Goal: Book appointment/travel/reservation

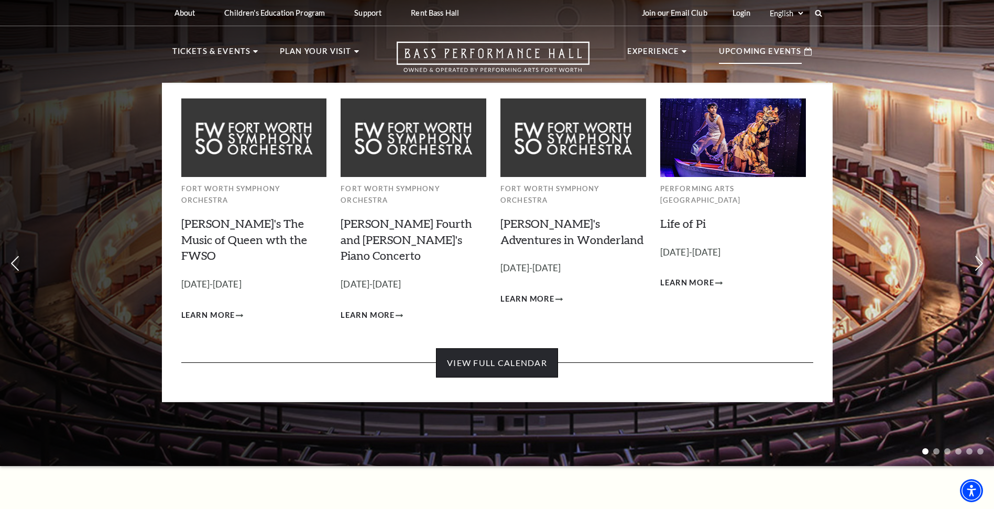
click at [521, 349] on link "View Full Calendar" at bounding box center [497, 363] width 122 height 29
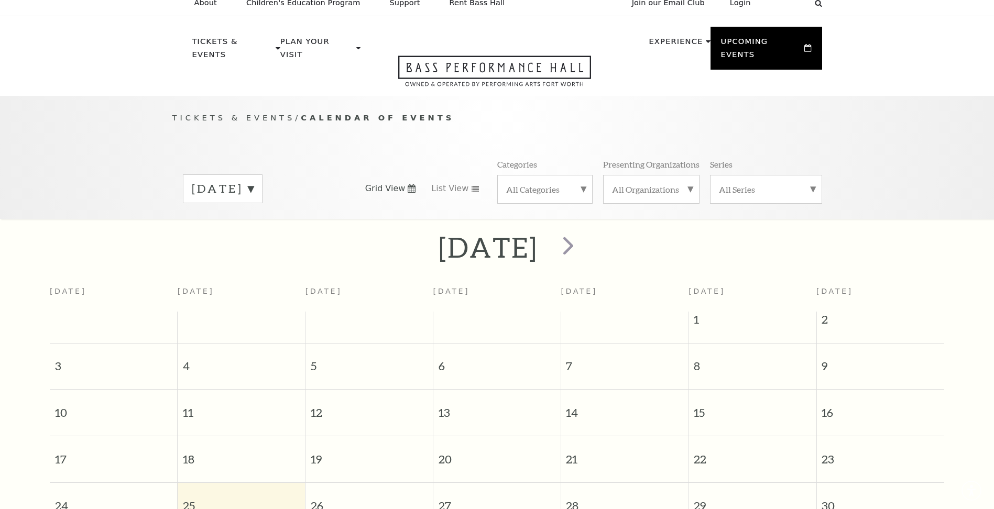
scroll to position [93, 0]
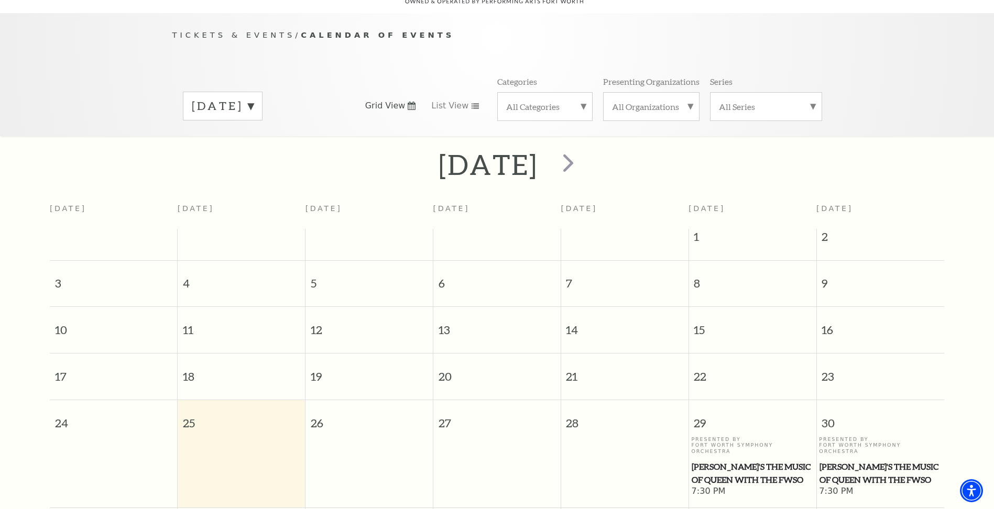
click at [254, 98] on label "August 2025" at bounding box center [223, 106] width 62 height 16
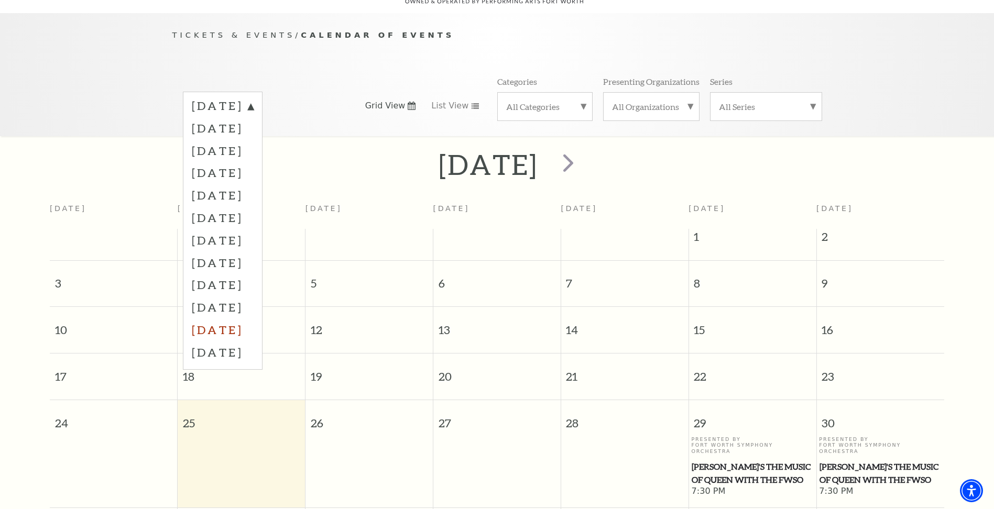
click at [254, 319] on label "June 2026" at bounding box center [223, 330] width 62 height 23
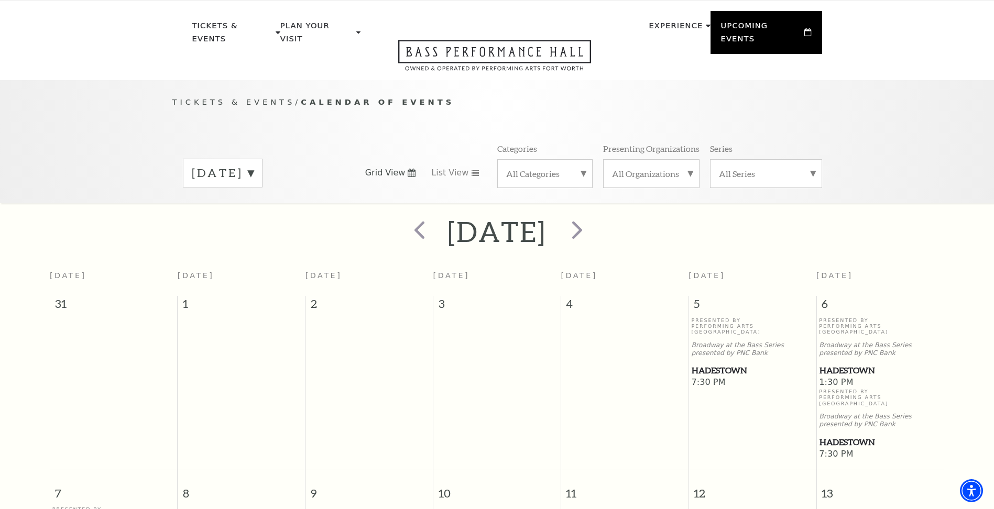
scroll to position [0, 0]
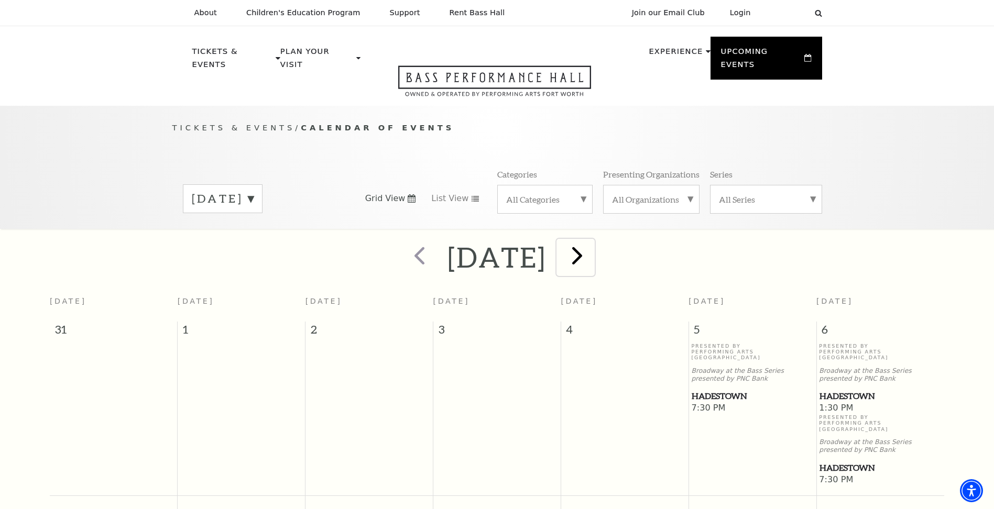
click at [592, 248] on span "next" at bounding box center [577, 256] width 30 height 30
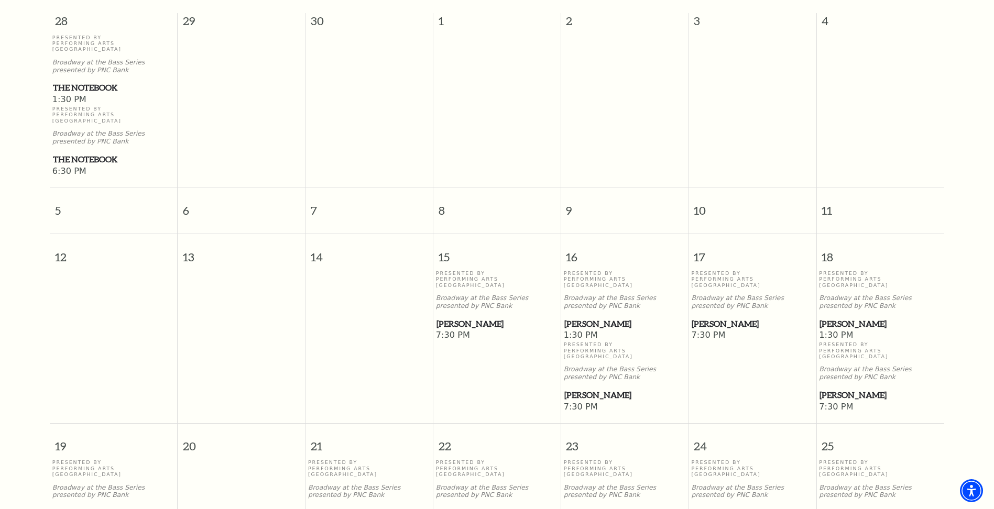
scroll to position [302, 0]
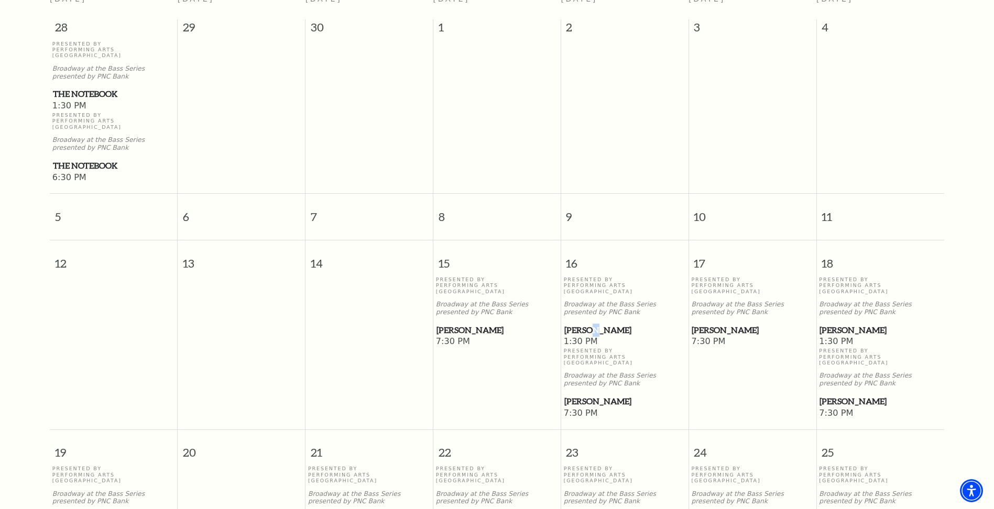
click at [601, 324] on span "[PERSON_NAME]" at bounding box center [624, 330] width 121 height 13
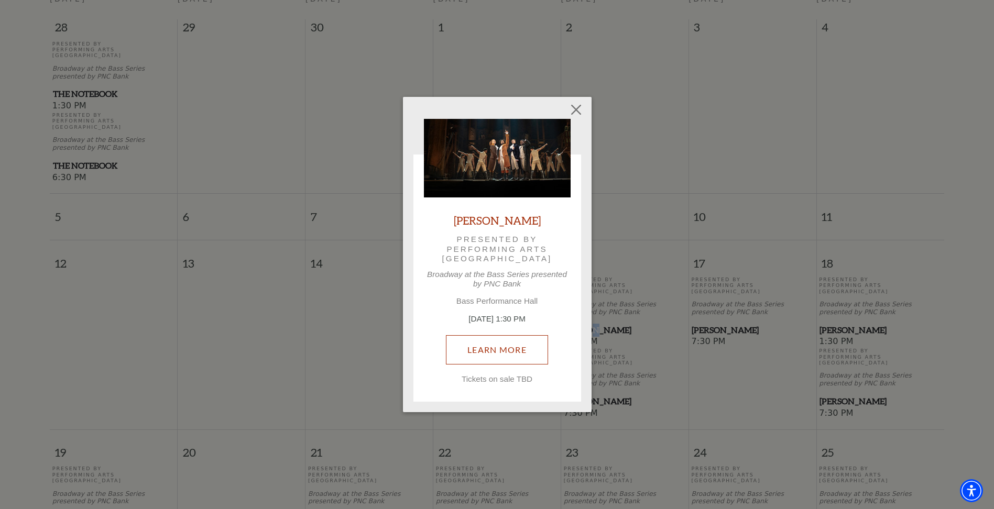
drag, startPoint x: 601, startPoint y: 306, endPoint x: 529, endPoint y: 346, distance: 82.4
click at [529, 346] on link "Learn More" at bounding box center [497, 349] width 102 height 29
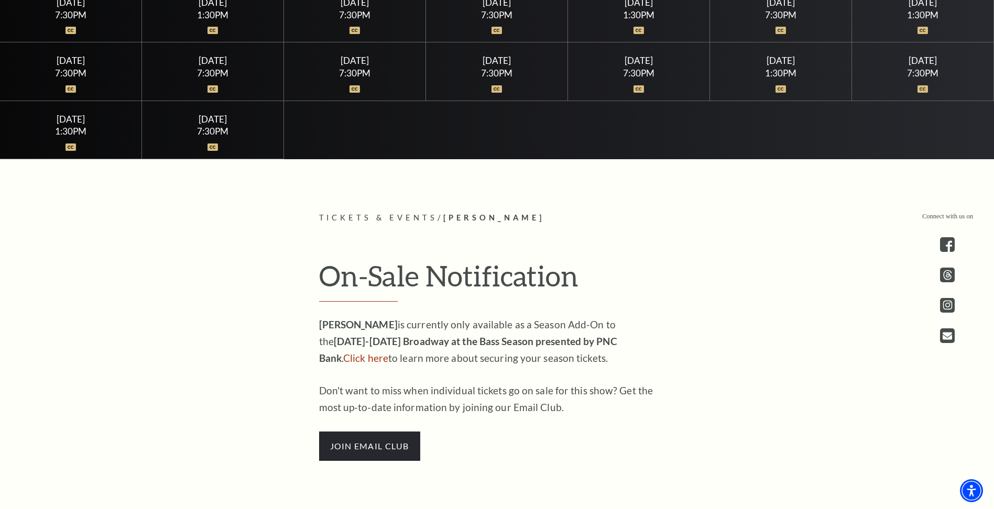
scroll to position [472, 0]
